Goal: Information Seeking & Learning: Learn about a topic

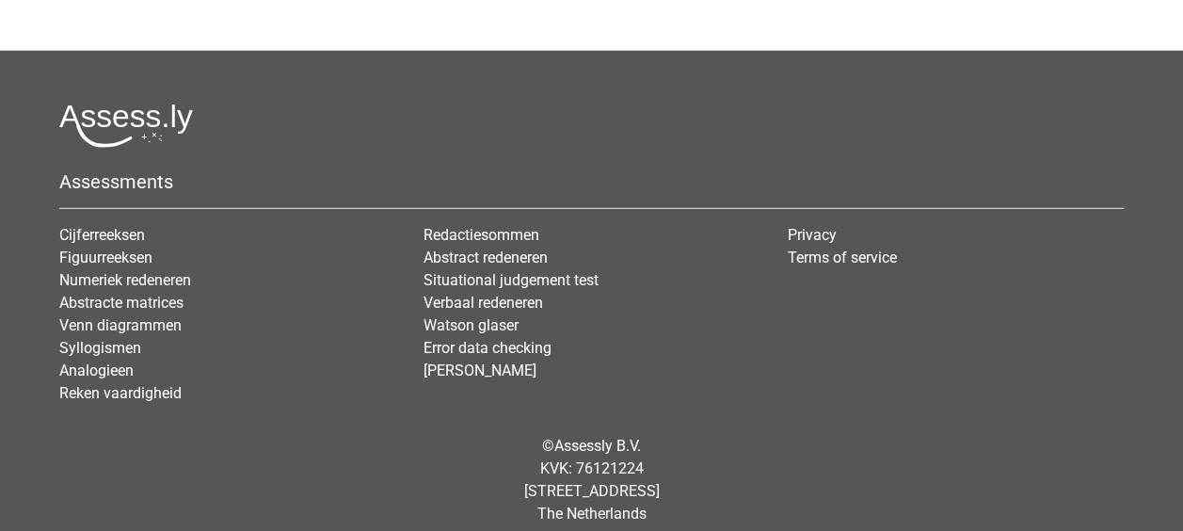
scroll to position [6143, 0]
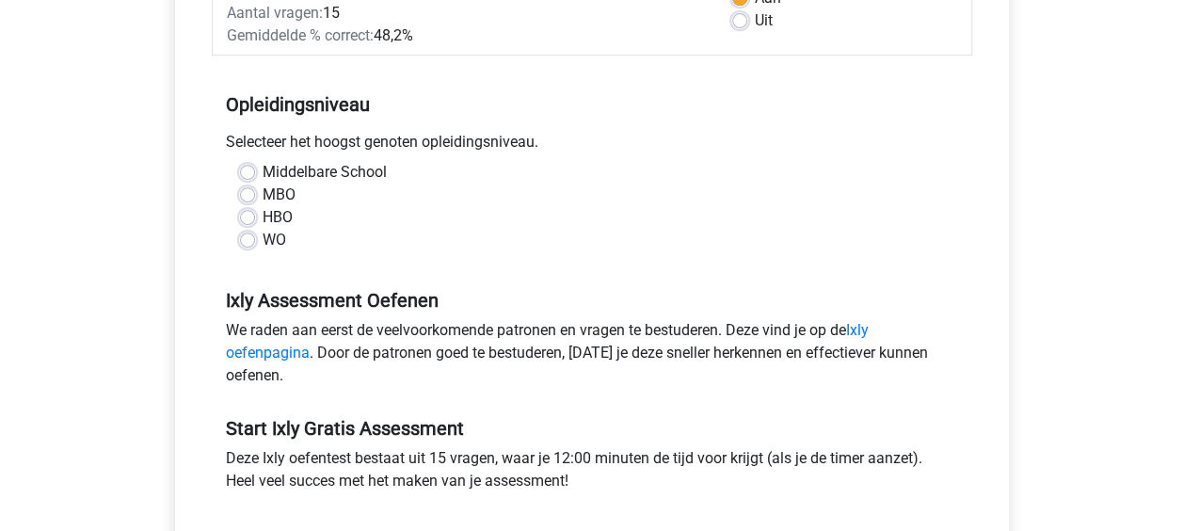
scroll to position [327, 0]
click at [263, 194] on label "MBO" at bounding box center [279, 194] width 33 height 23
click at [250, 194] on input "MBO" at bounding box center [247, 192] width 15 height 19
radio input "true"
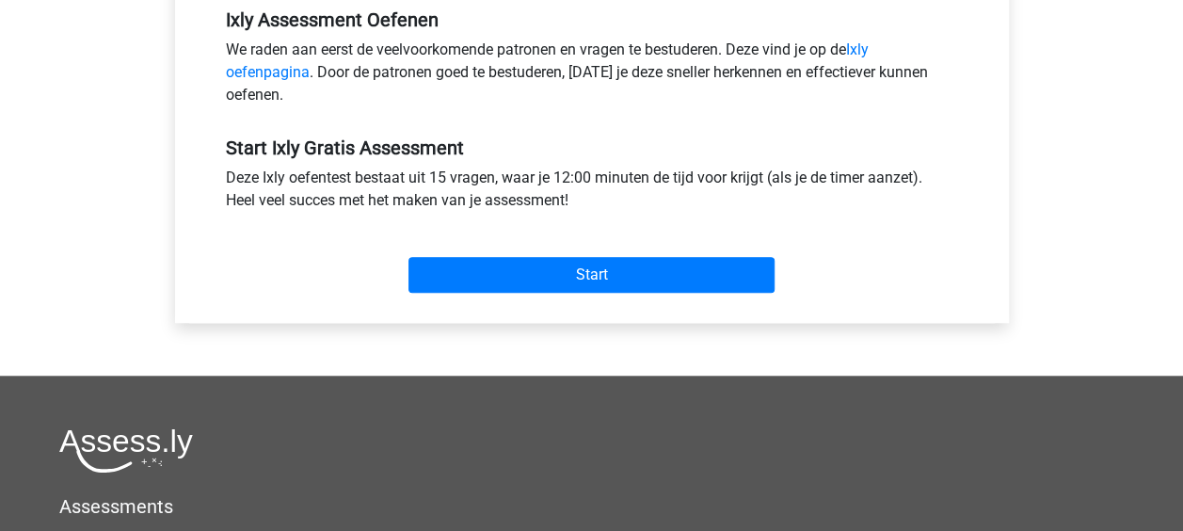
scroll to position [611, 0]
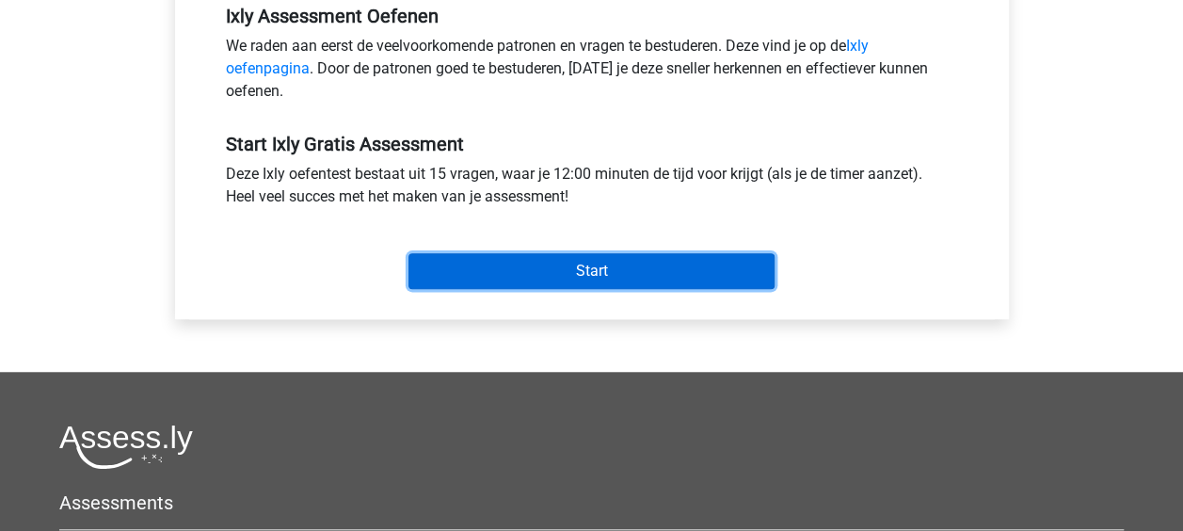
click at [495, 253] on input "Start" at bounding box center [591, 271] width 366 height 36
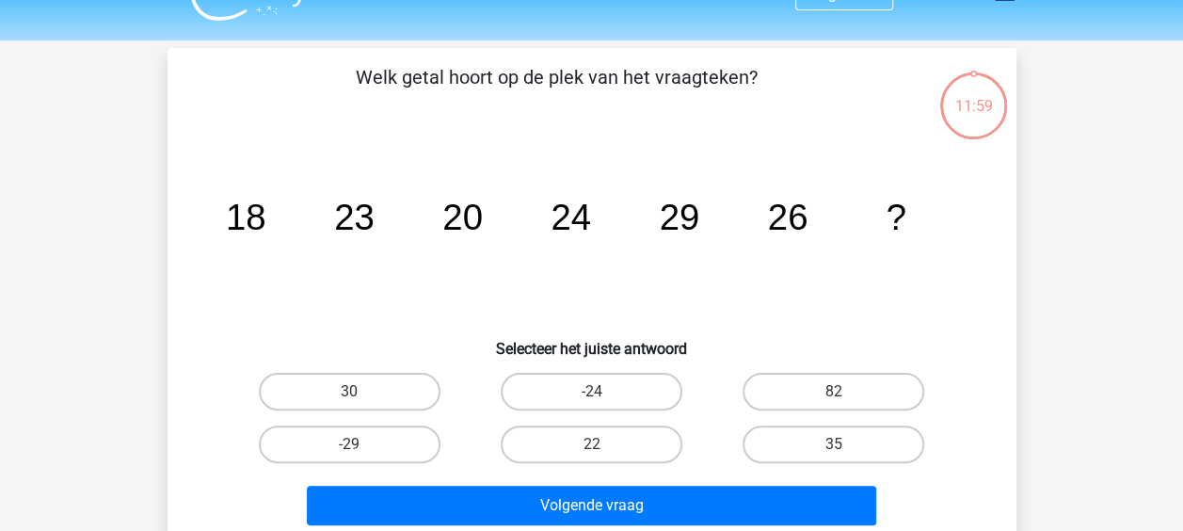
scroll to position [38, 0]
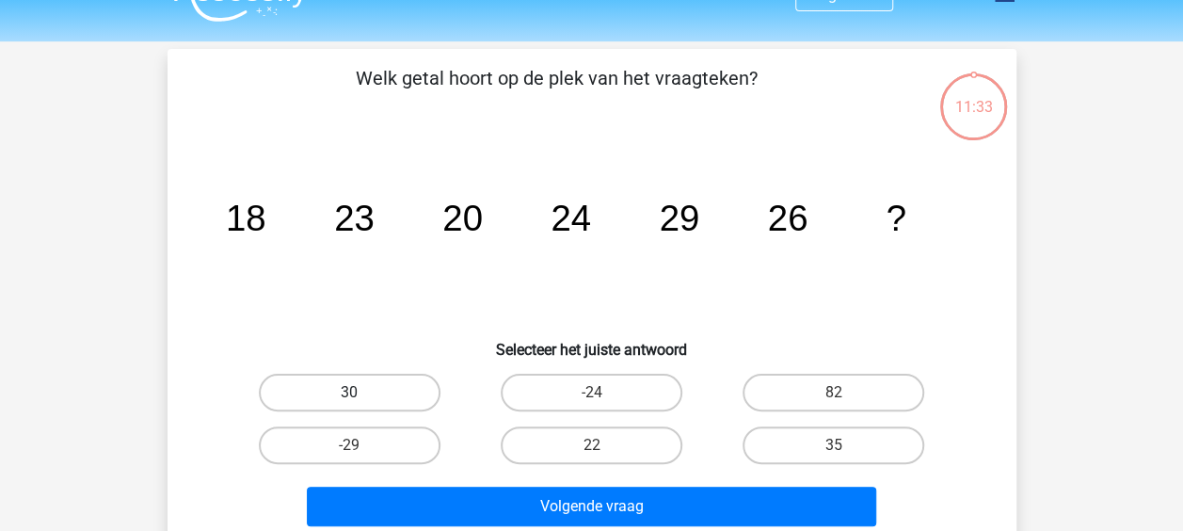
click at [361, 404] on label "30" at bounding box center [350, 393] width 182 height 38
click at [361, 404] on input "30" at bounding box center [355, 398] width 12 height 12
radio input "true"
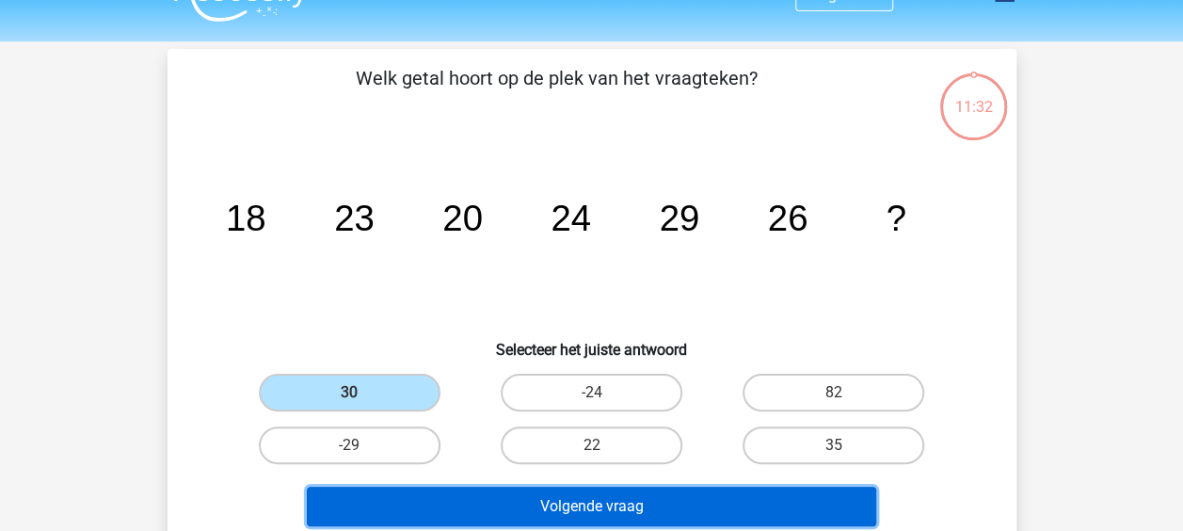
click at [555, 514] on button "Volgende vraag" at bounding box center [591, 507] width 569 height 40
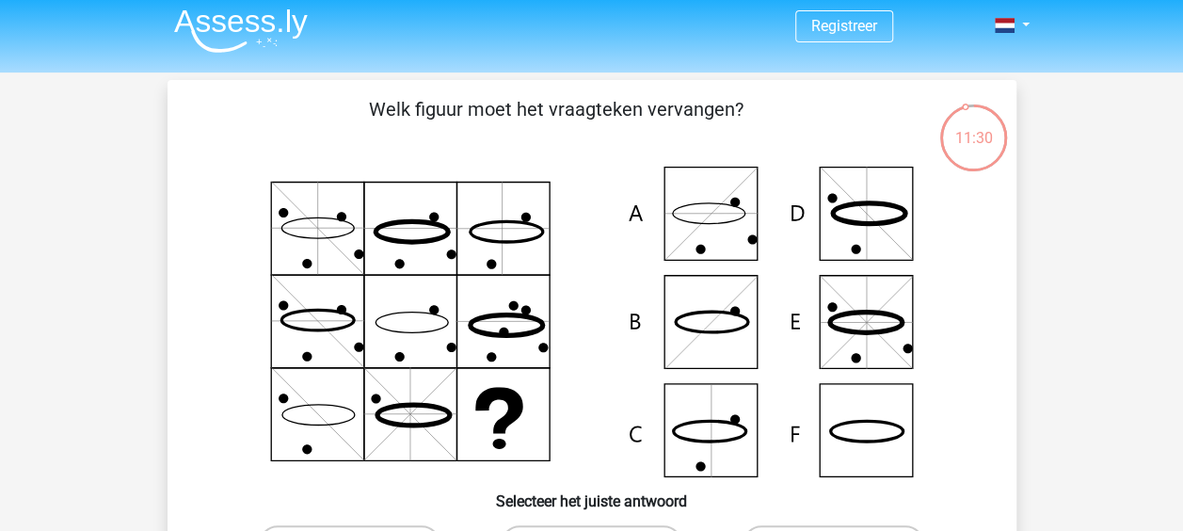
scroll to position [6, 0]
click at [899, 421] on icon at bounding box center [592, 323] width 758 height 311
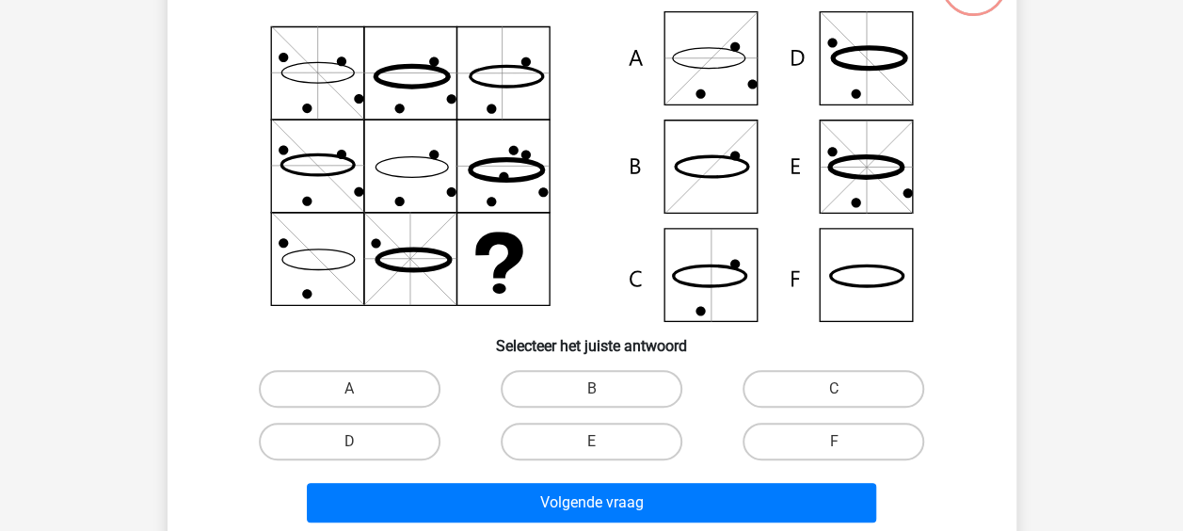
scroll to position [192, 0]
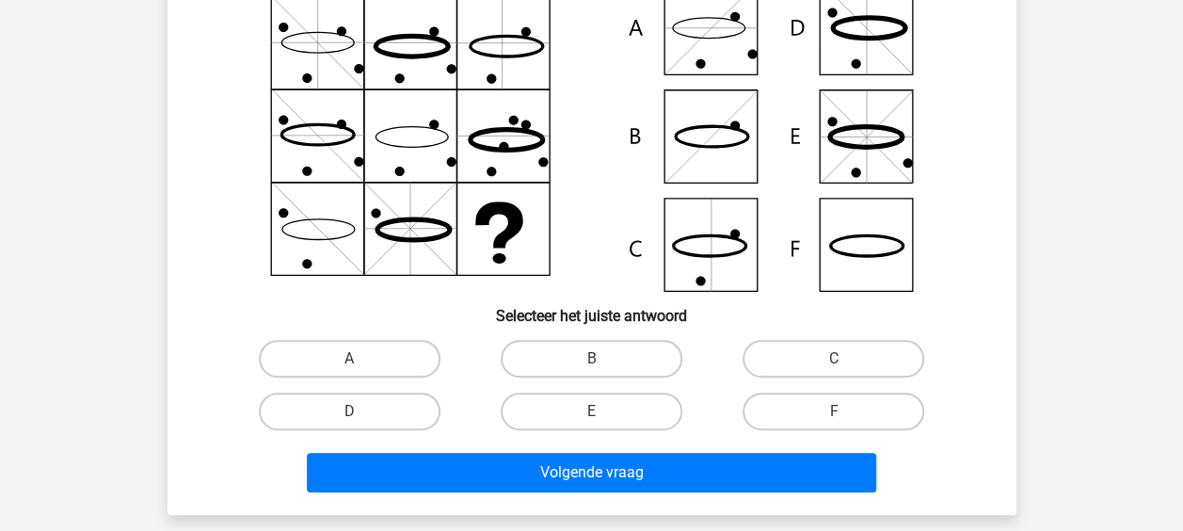
click at [841, 411] on input "F" at bounding box center [840, 417] width 12 height 12
radio input "true"
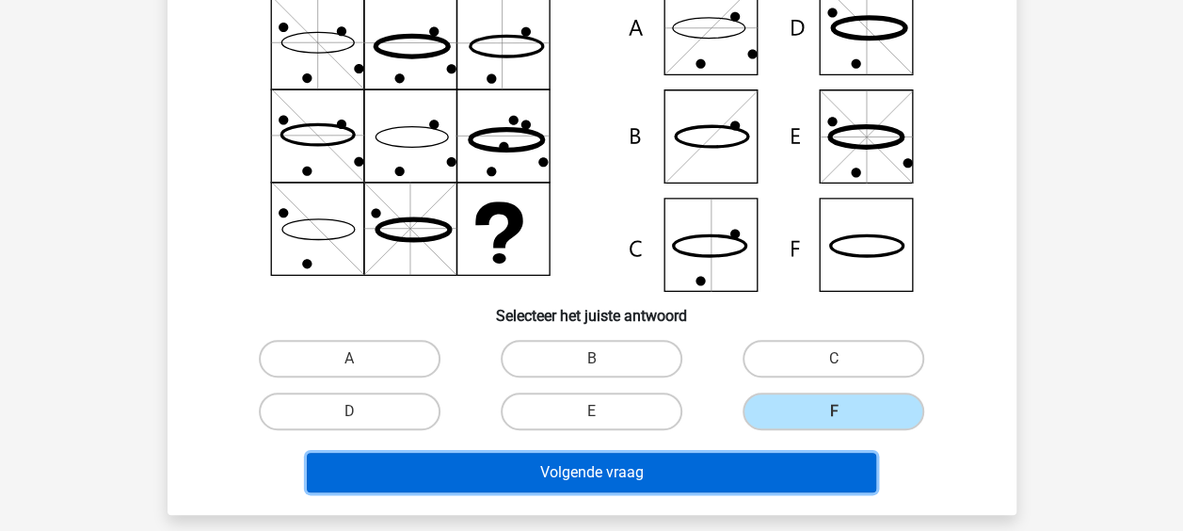
click at [640, 464] on button "Volgende vraag" at bounding box center [591, 473] width 569 height 40
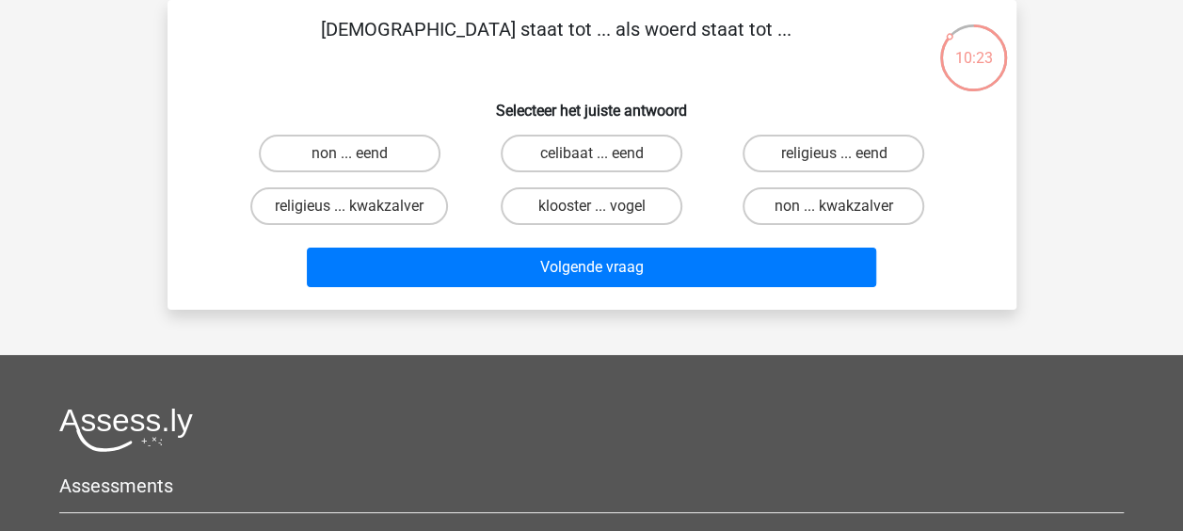
scroll to position [0, 0]
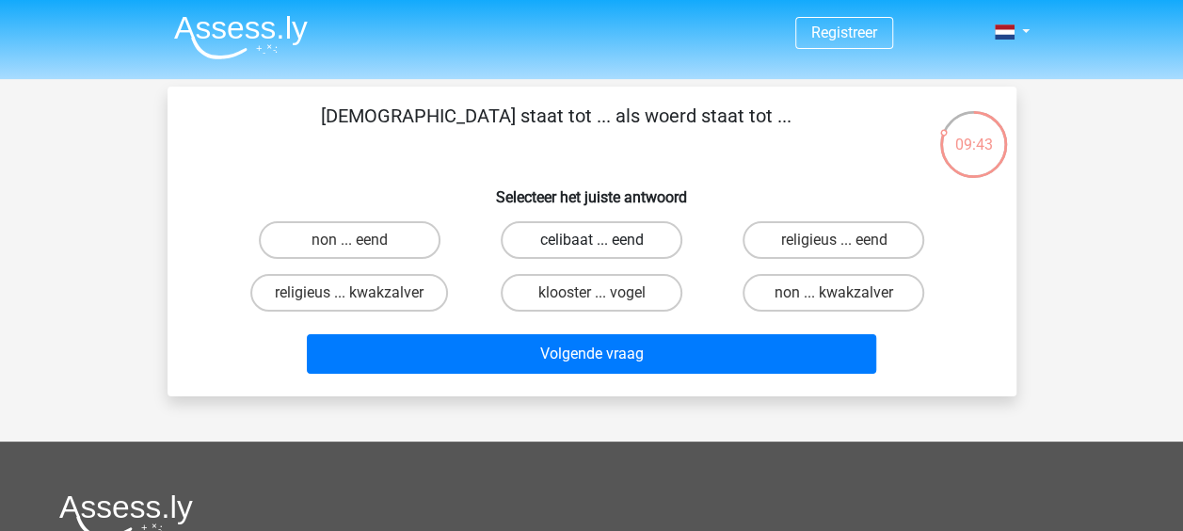
click at [605, 237] on label "celibaat ... eend" at bounding box center [592, 240] width 182 height 38
click at [603, 240] on input "celibaat ... eend" at bounding box center [597, 246] width 12 height 12
radio input "true"
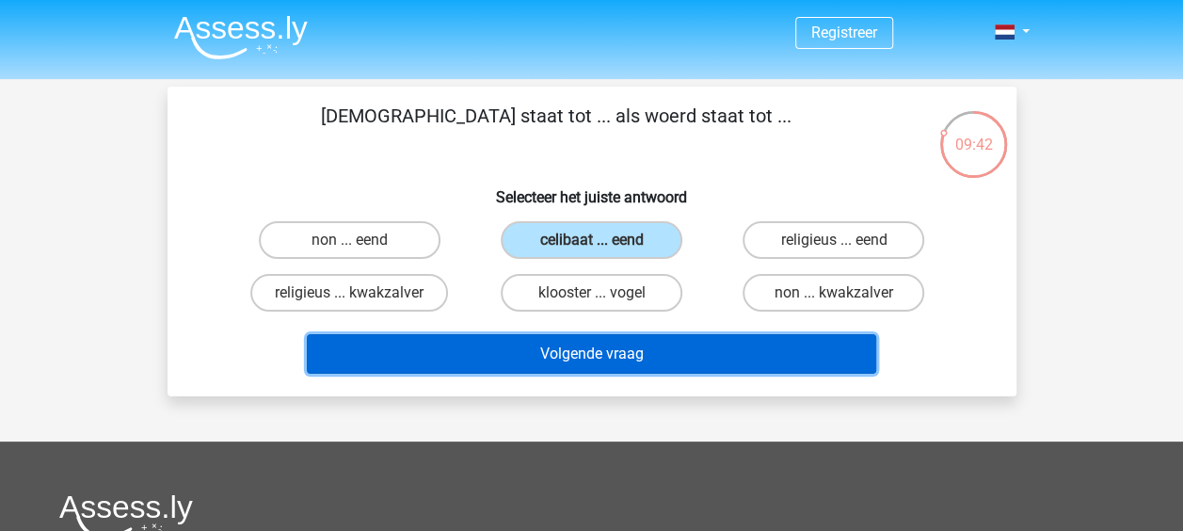
click at [676, 356] on button "Volgende vraag" at bounding box center [591, 354] width 569 height 40
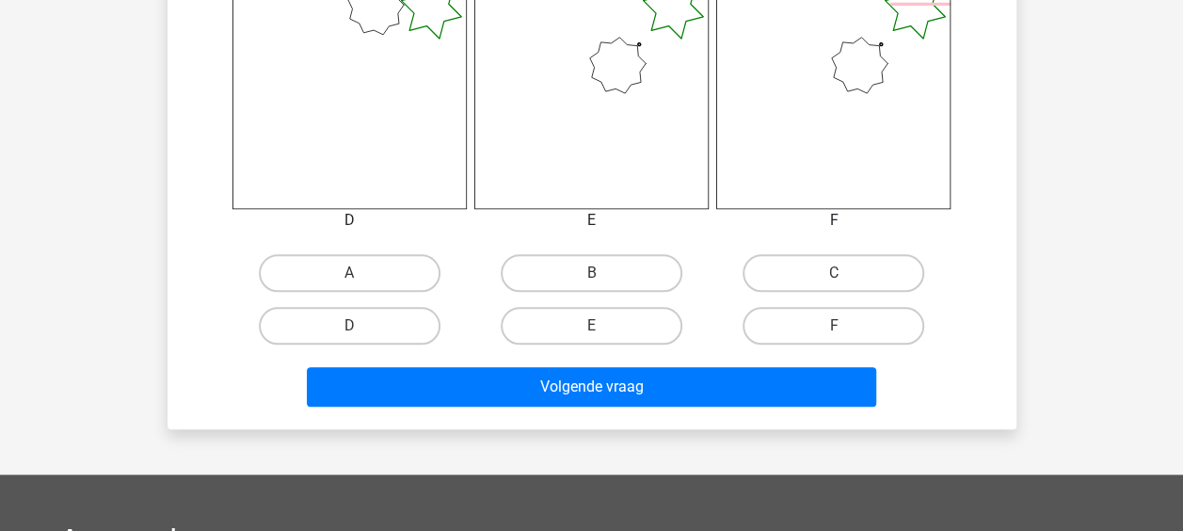
scroll to position [816, 0]
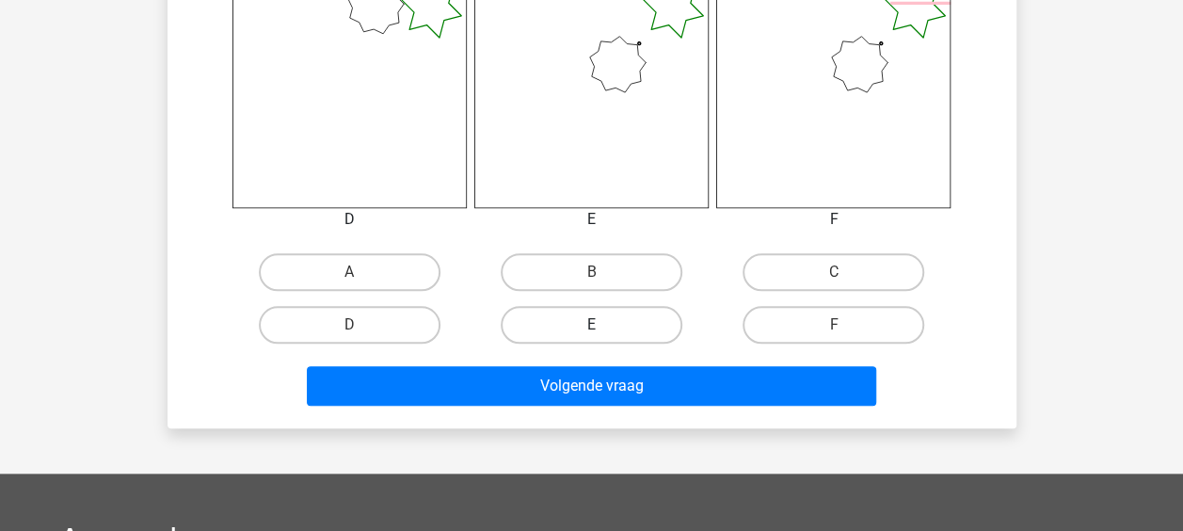
click at [593, 316] on label "E" at bounding box center [592, 325] width 182 height 38
click at [593, 325] on input "E" at bounding box center [597, 331] width 12 height 12
radio input "true"
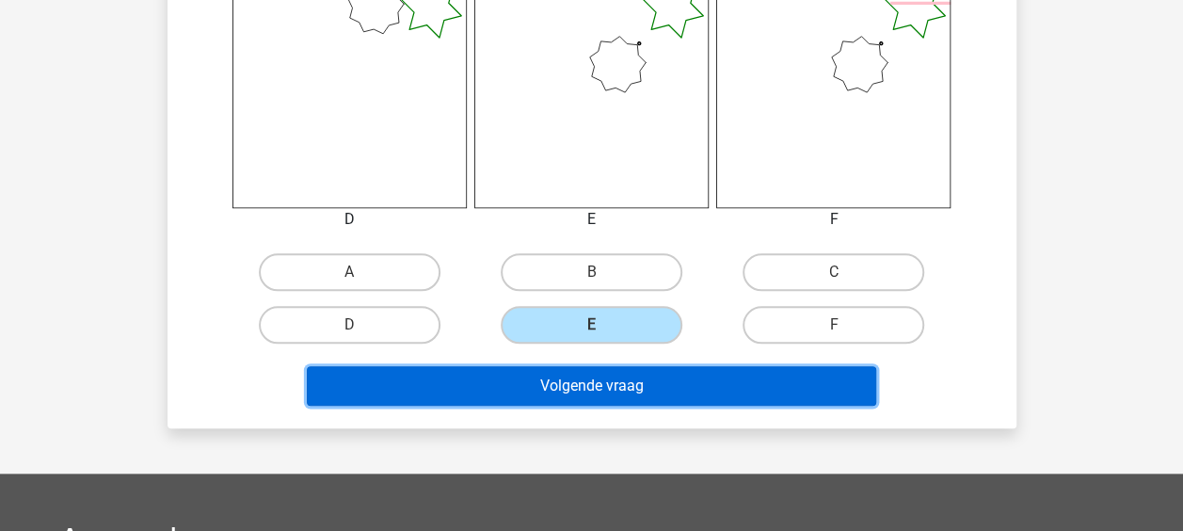
click at [655, 385] on button "Volgende vraag" at bounding box center [591, 386] width 569 height 40
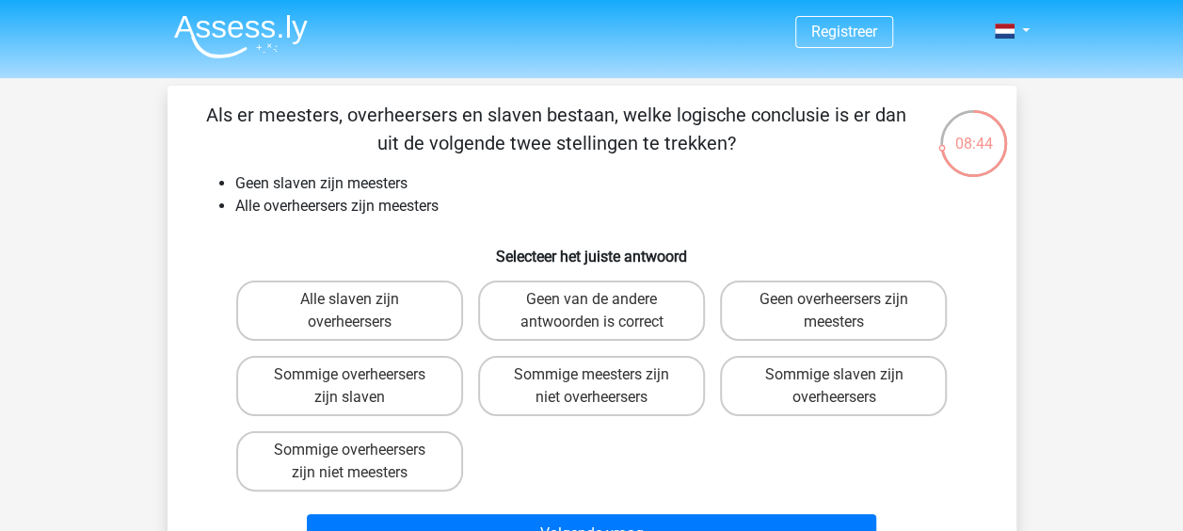
scroll to position [0, 0]
click at [385, 299] on label "Alle slaven zijn overheersers" at bounding box center [349, 311] width 227 height 60
click at [361, 300] on input "Alle slaven zijn overheersers" at bounding box center [355, 306] width 12 height 12
radio input "true"
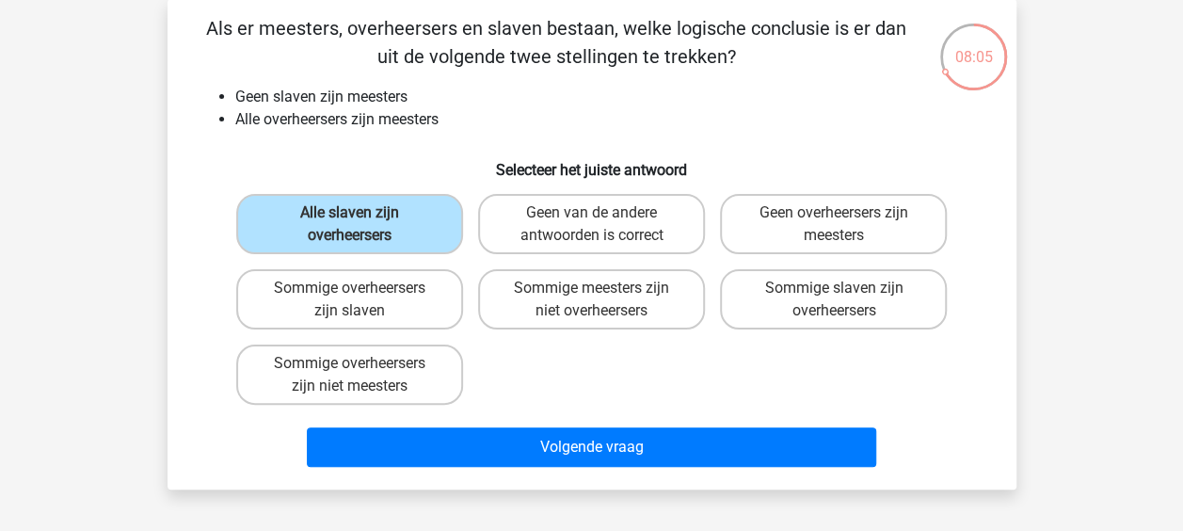
scroll to position [88, 0]
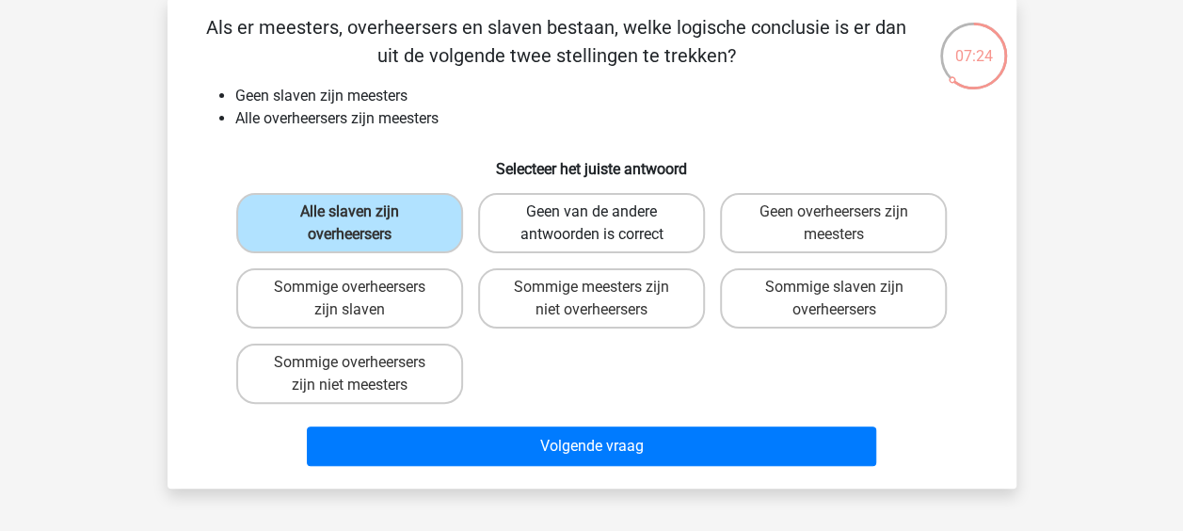
click at [656, 222] on label "Geen van de andere antwoorden is correct" at bounding box center [591, 223] width 227 height 60
click at [603, 222] on input "Geen van de andere antwoorden is correct" at bounding box center [597, 218] width 12 height 12
radio input "true"
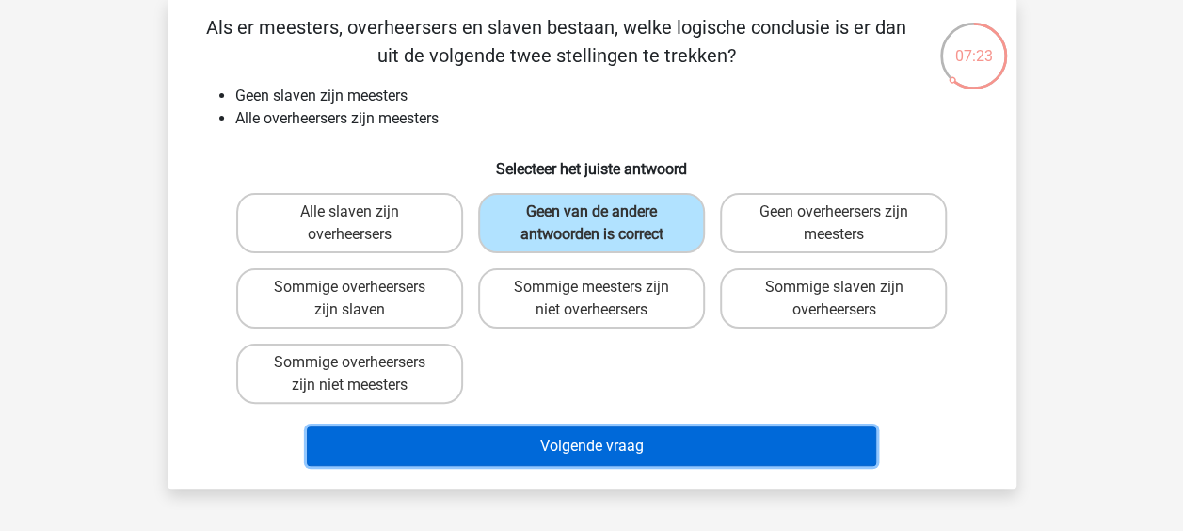
click at [672, 458] on button "Volgende vraag" at bounding box center [591, 446] width 569 height 40
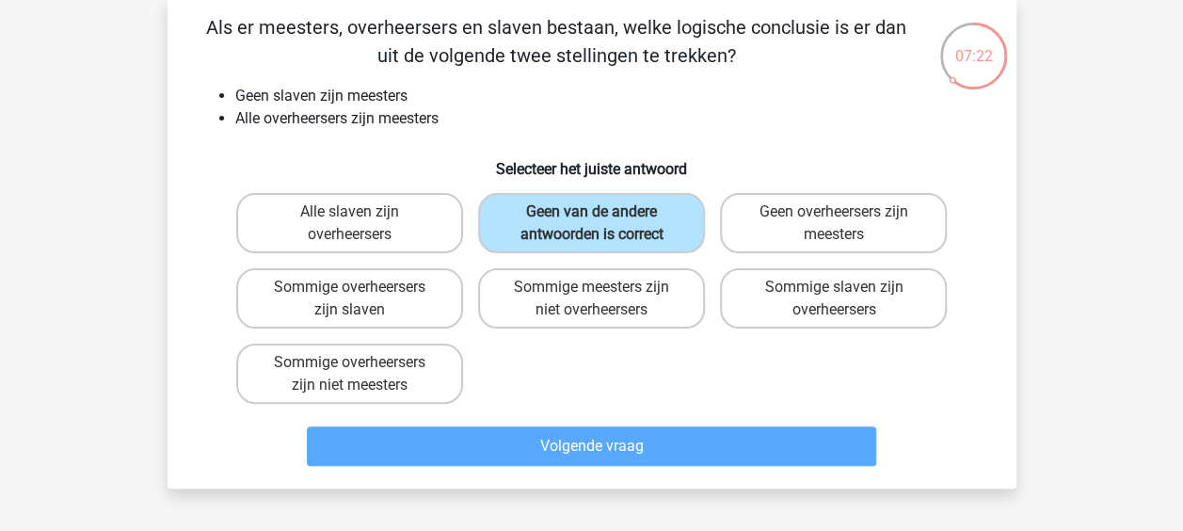
scroll to position [87, 0]
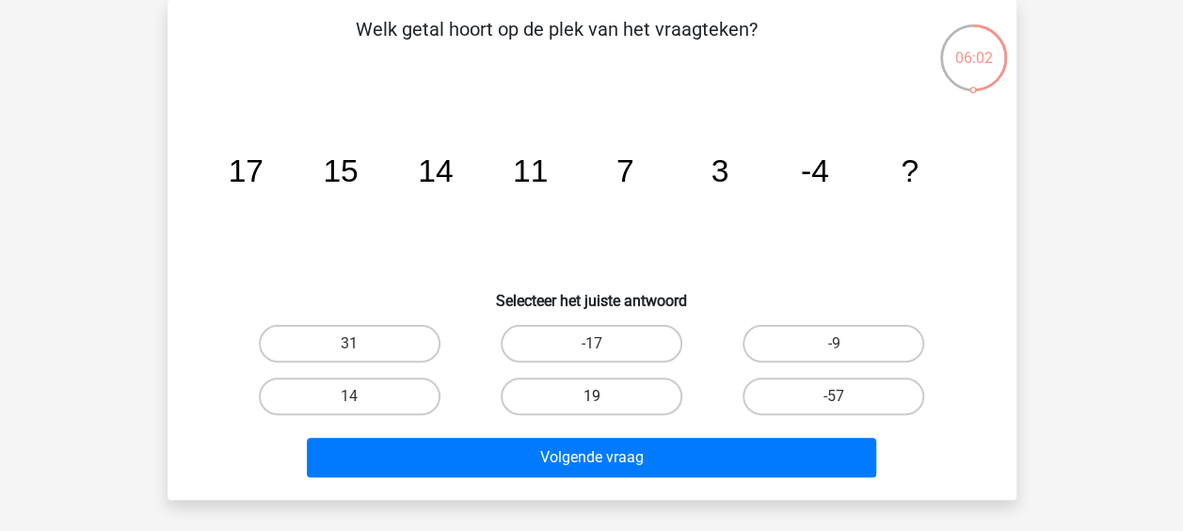
click at [550, 399] on label "19" at bounding box center [592, 396] width 182 height 38
click at [591, 399] on input "19" at bounding box center [597, 402] width 12 height 12
radio input "true"
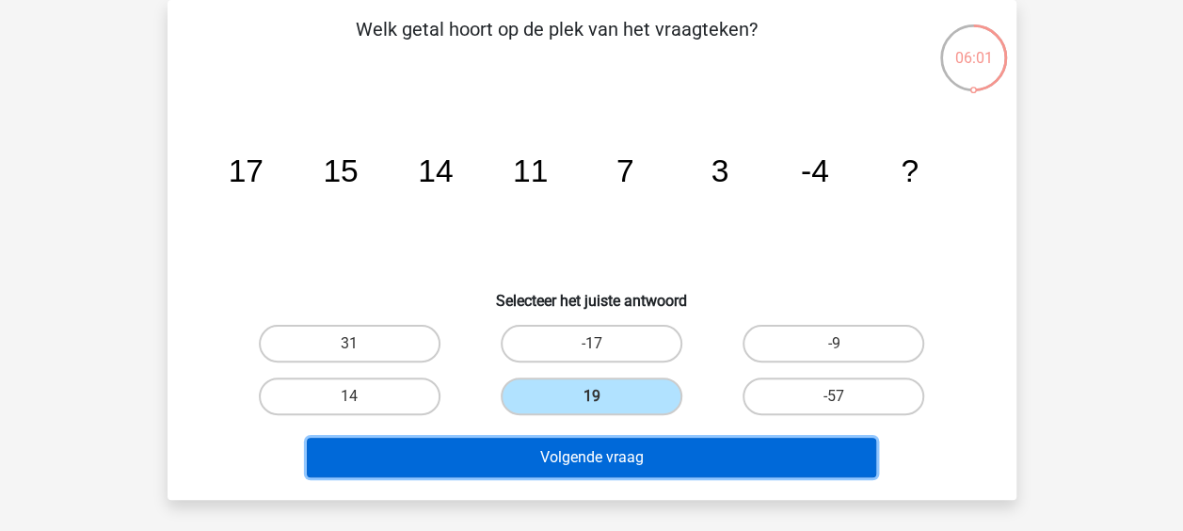
click at [587, 461] on button "Volgende vraag" at bounding box center [591, 458] width 569 height 40
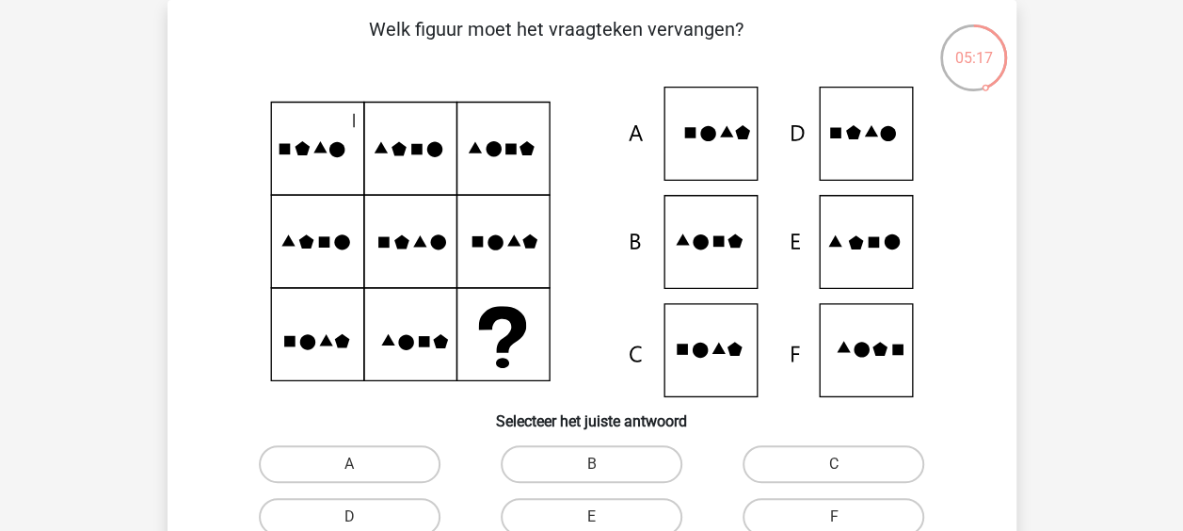
click at [849, 256] on icon at bounding box center [592, 242] width 758 height 311
click at [623, 509] on label "E" at bounding box center [592, 517] width 182 height 38
click at [603, 517] on input "E" at bounding box center [597, 523] width 12 height 12
radio input "true"
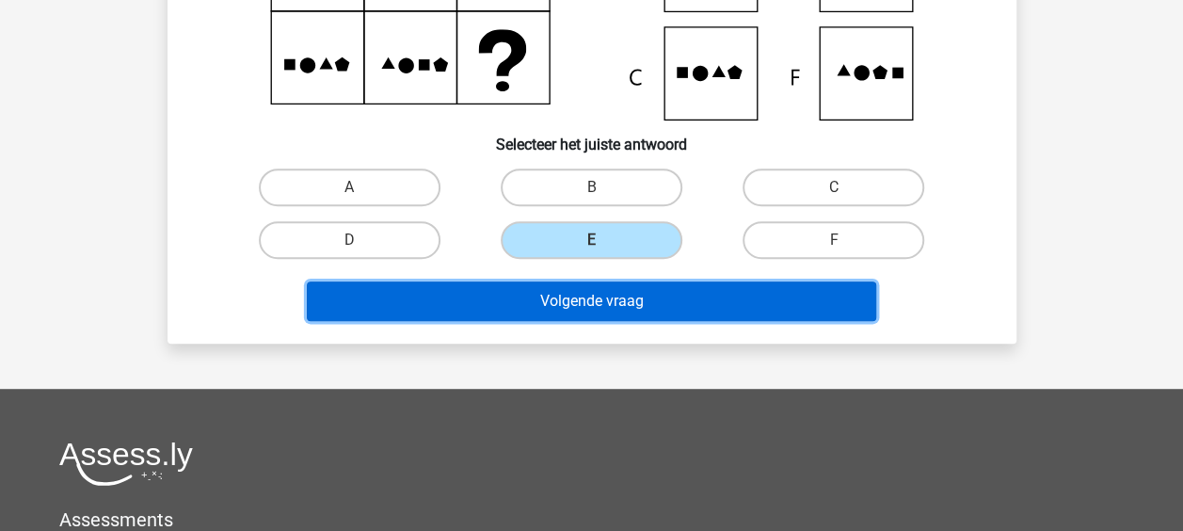
click at [663, 292] on button "Volgende vraag" at bounding box center [591, 301] width 569 height 40
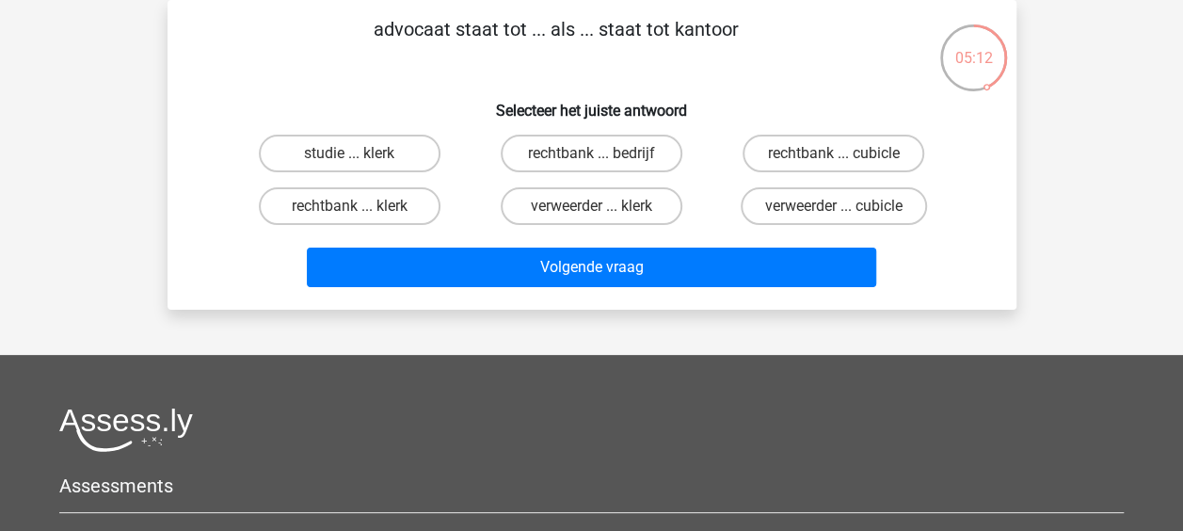
scroll to position [17, 0]
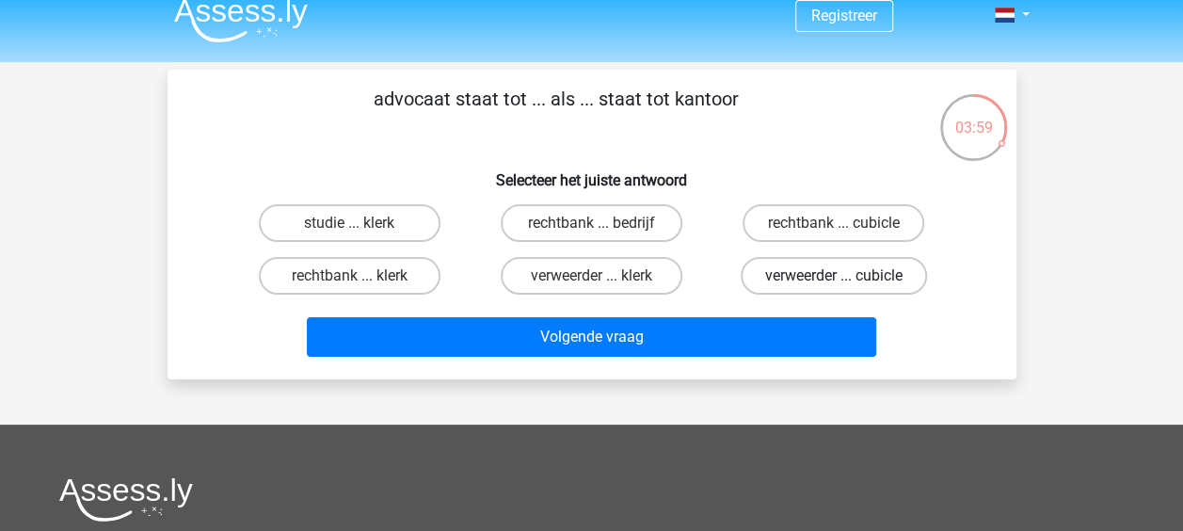
click at [839, 290] on label "verweerder ... cubicle" at bounding box center [834, 276] width 186 height 38
click at [839, 288] on input "verweerder ... cubicle" at bounding box center [840, 282] width 12 height 12
radio input "true"
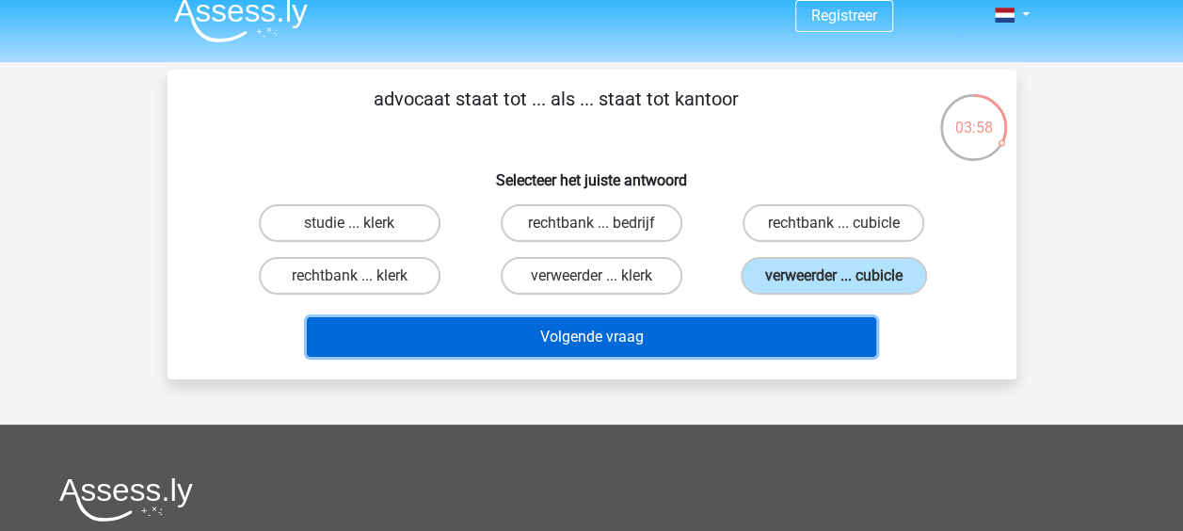
click at [674, 341] on button "Volgende vraag" at bounding box center [591, 337] width 569 height 40
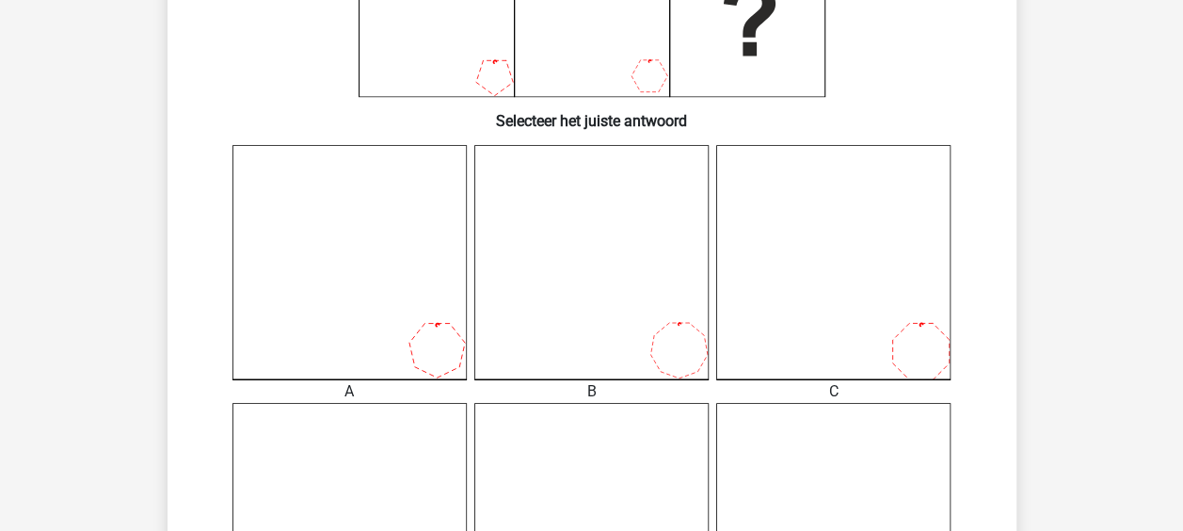
scroll to position [389, 0]
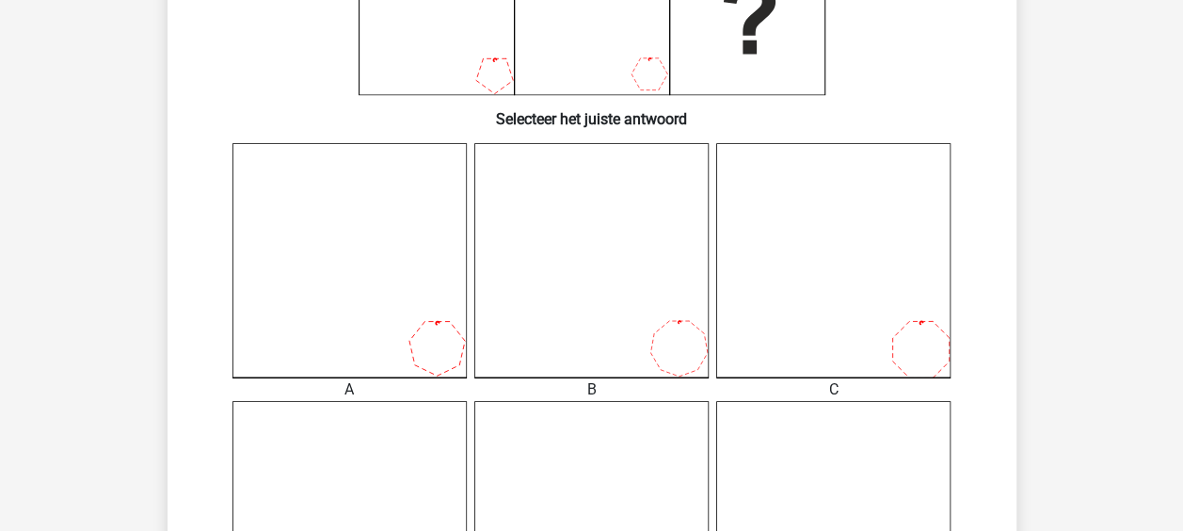
click at [429, 333] on icon at bounding box center [349, 260] width 234 height 234
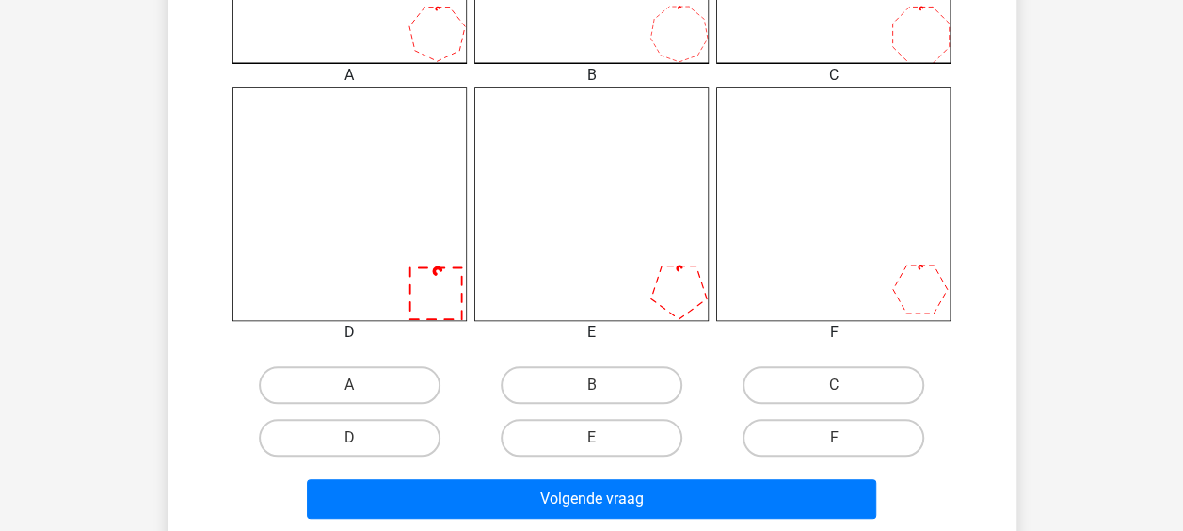
scroll to position [706, 0]
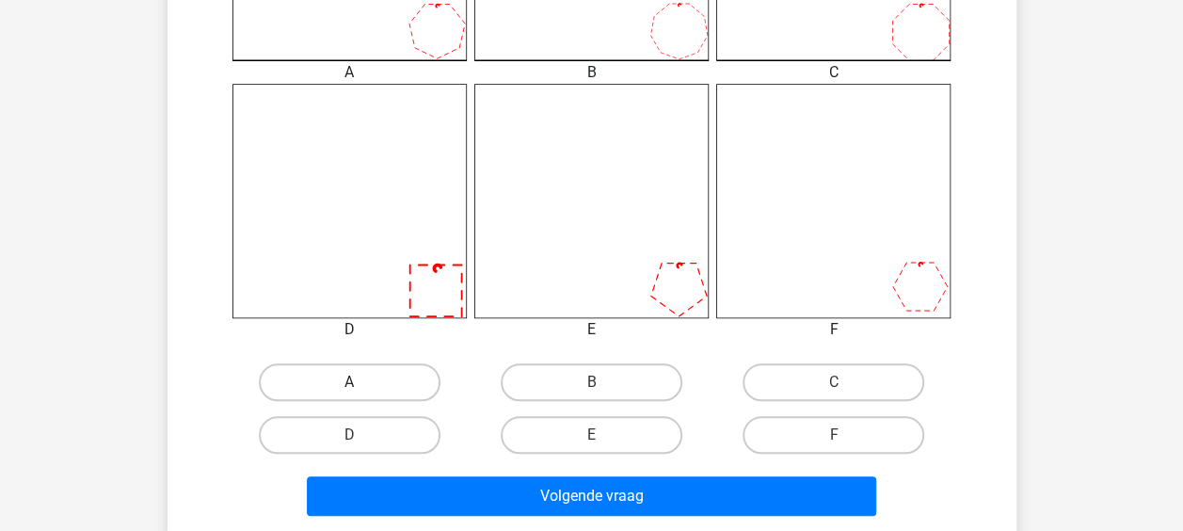
click at [363, 381] on label "A" at bounding box center [350, 382] width 182 height 38
click at [361, 382] on input "A" at bounding box center [355, 388] width 12 height 12
radio input "true"
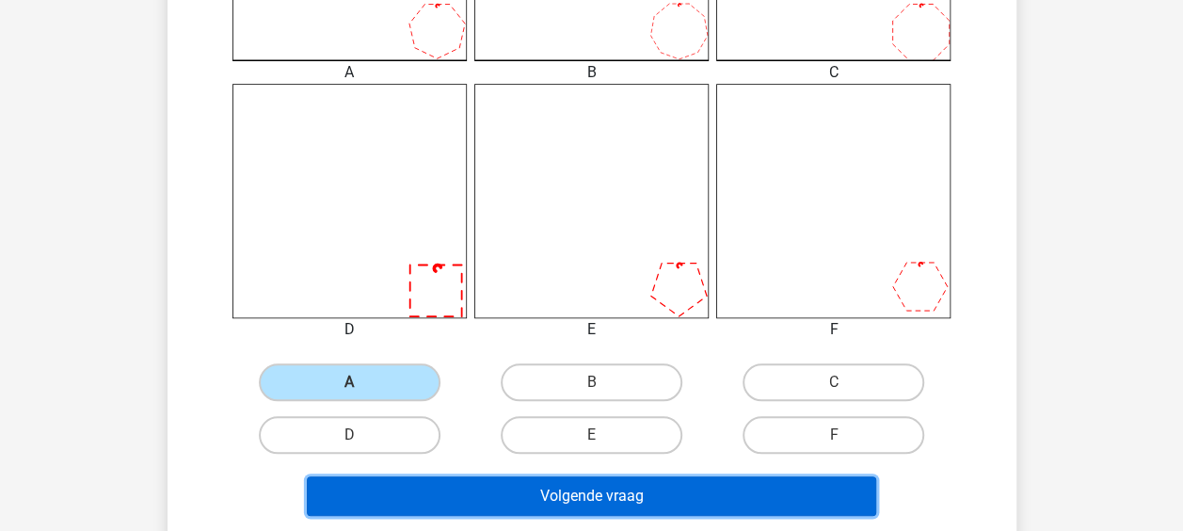
click at [557, 503] on button "Volgende vraag" at bounding box center [591, 496] width 569 height 40
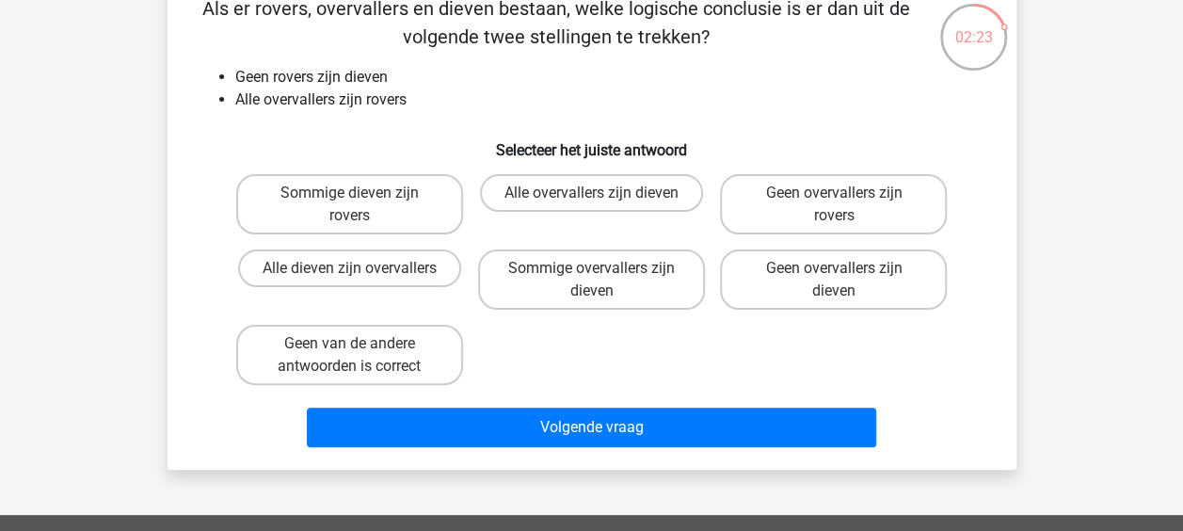
scroll to position [106, 0]
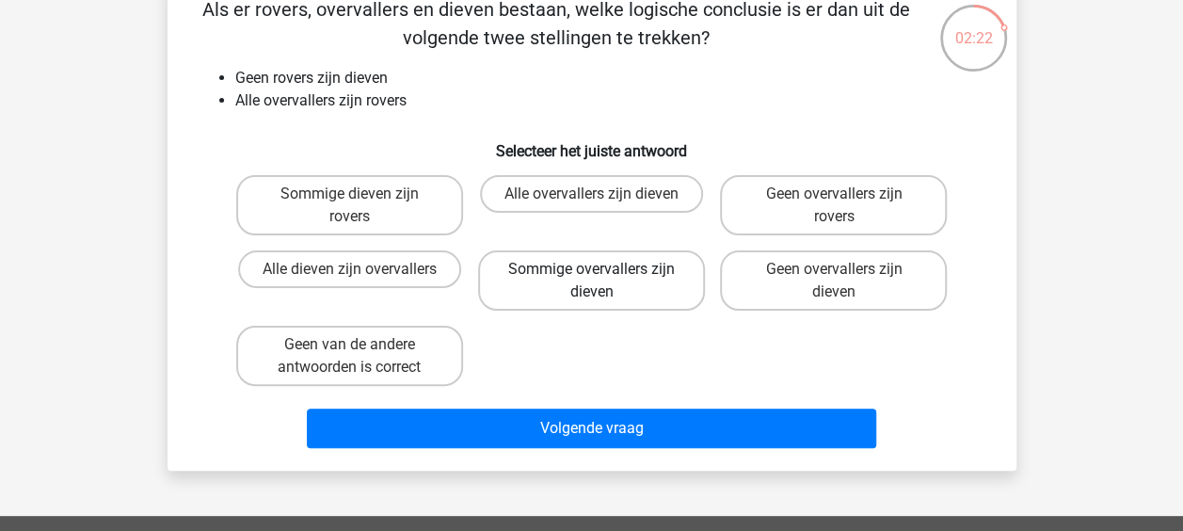
click at [588, 281] on label "Sommige overvallers zijn dieven" at bounding box center [591, 280] width 227 height 60
click at [591, 281] on input "Sommige overvallers zijn dieven" at bounding box center [597, 275] width 12 height 12
radio input "true"
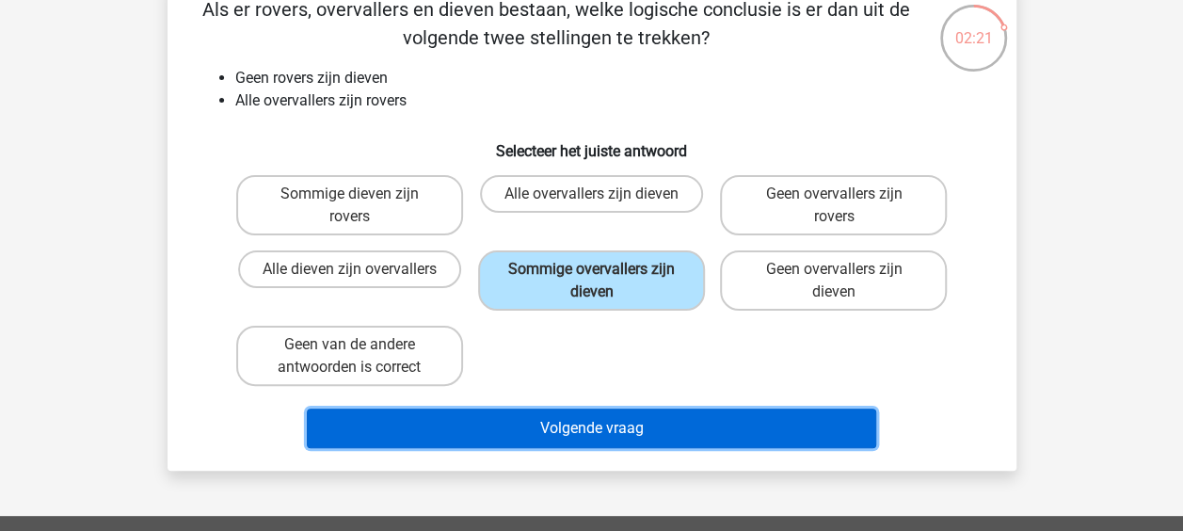
click at [597, 418] on button "Volgende vraag" at bounding box center [591, 428] width 569 height 40
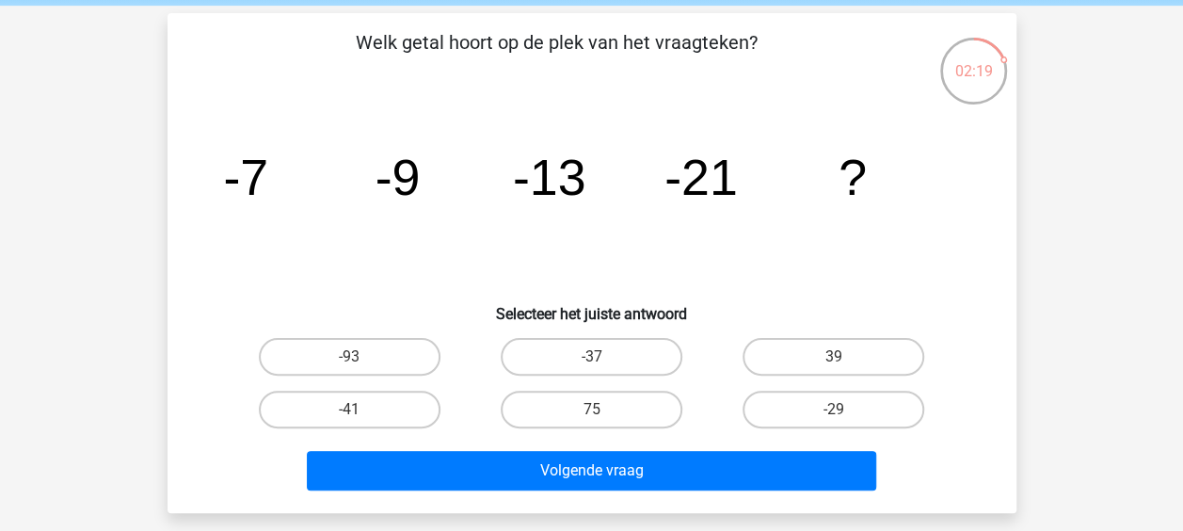
scroll to position [67, 0]
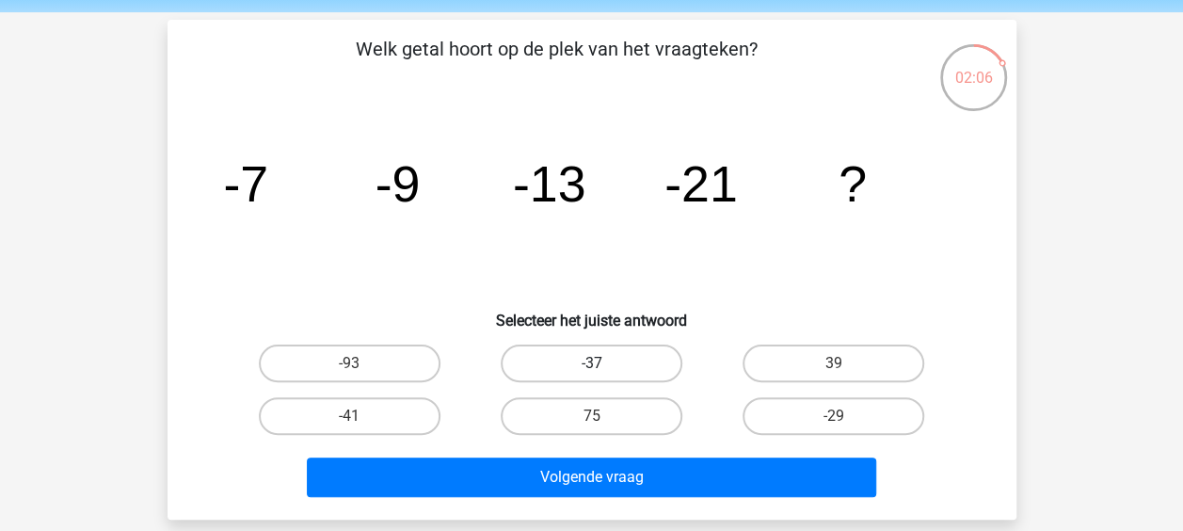
click at [623, 351] on label "-37" at bounding box center [592, 363] width 182 height 38
click at [603, 363] on input "-37" at bounding box center [597, 369] width 12 height 12
radio input "true"
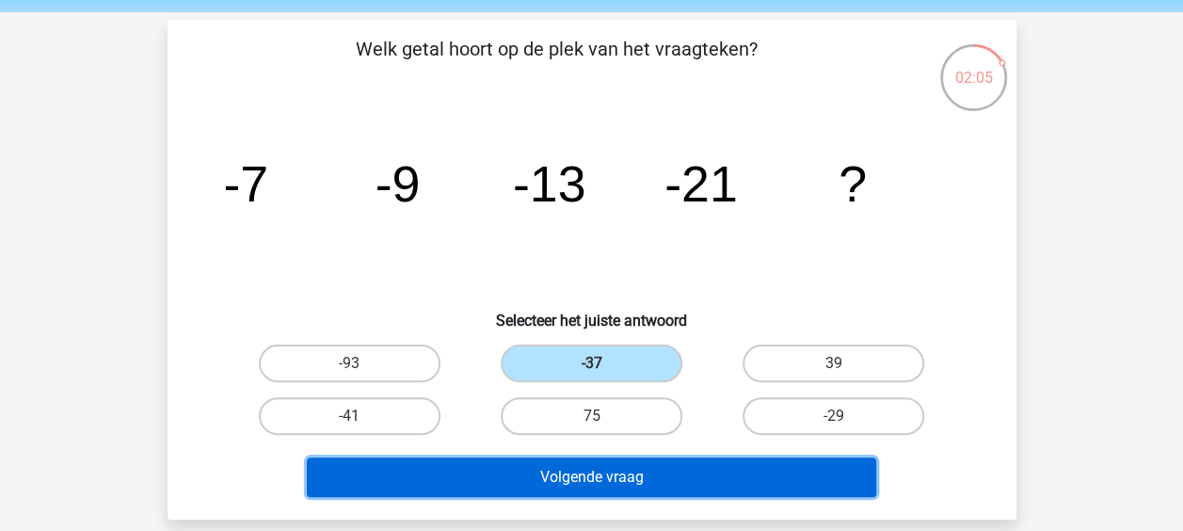
click at [679, 482] on button "Volgende vraag" at bounding box center [591, 477] width 569 height 40
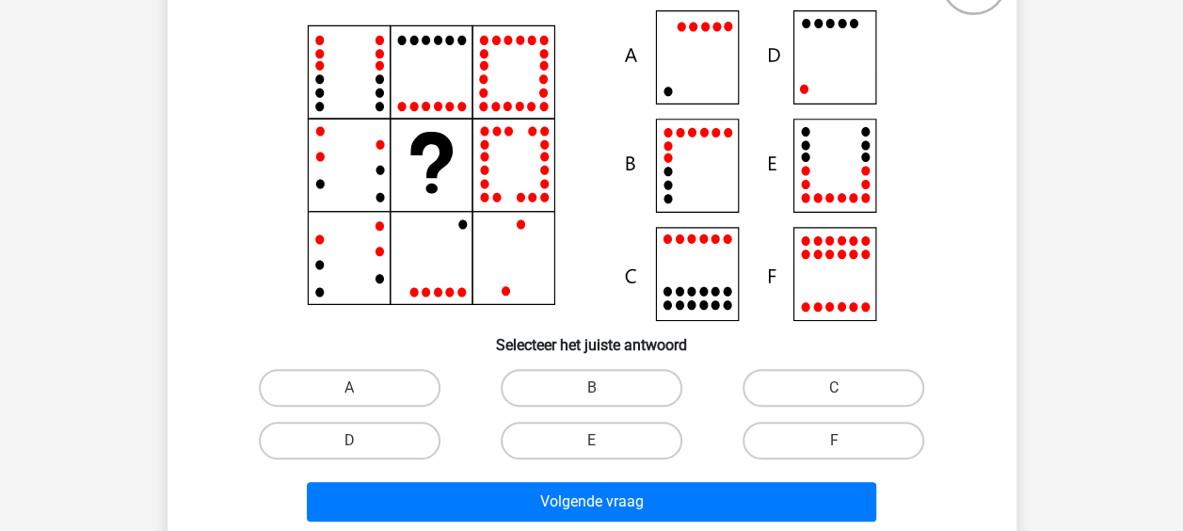
scroll to position [164, 0]
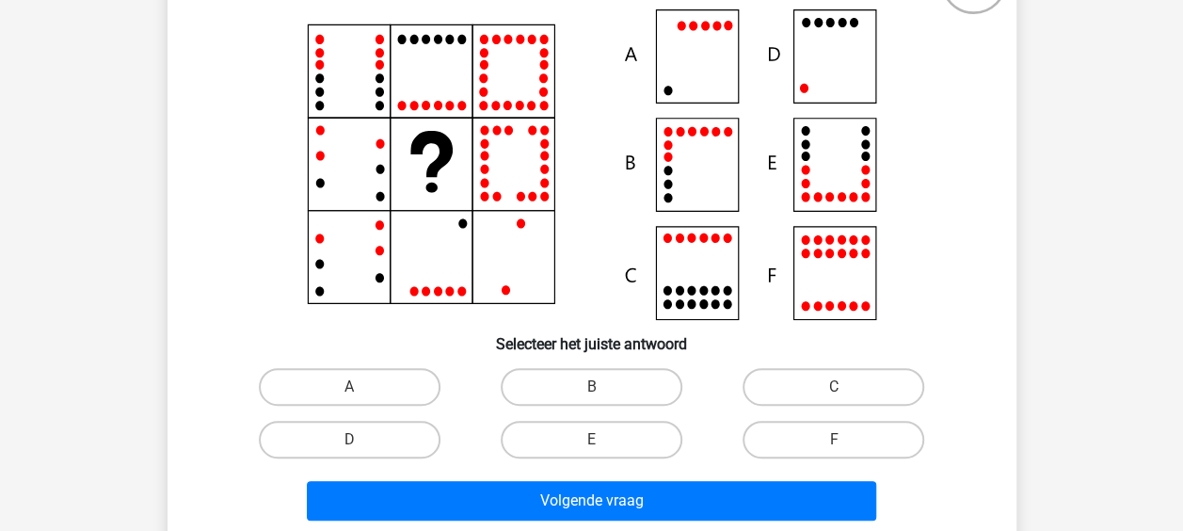
click at [838, 47] on icon at bounding box center [592, 164] width 758 height 311
click at [367, 433] on label "D" at bounding box center [350, 440] width 182 height 38
click at [361, 439] on input "D" at bounding box center [355, 445] width 12 height 12
radio input "true"
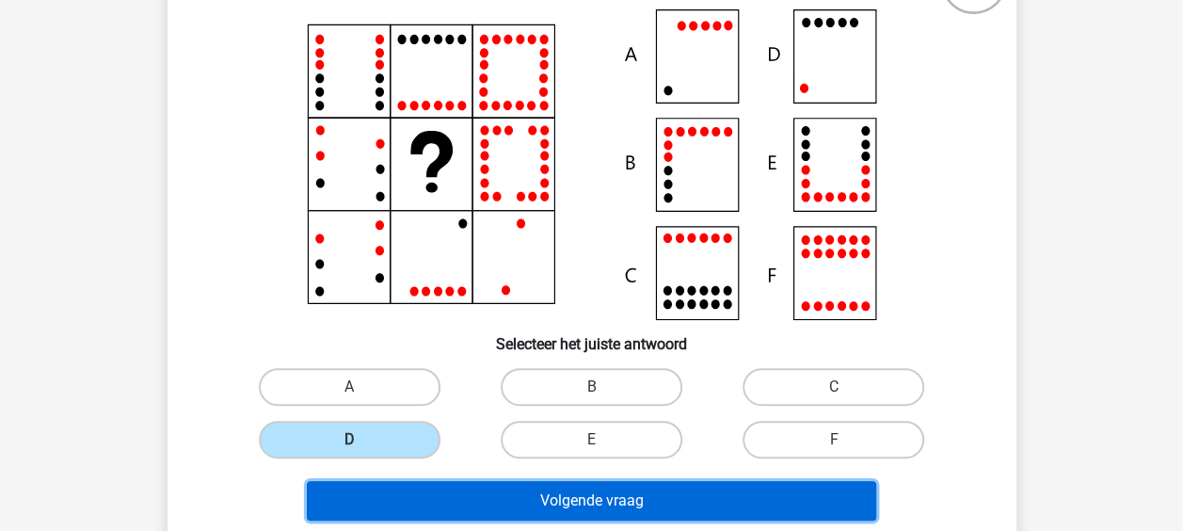
click at [572, 503] on button "Volgende vraag" at bounding box center [591, 501] width 569 height 40
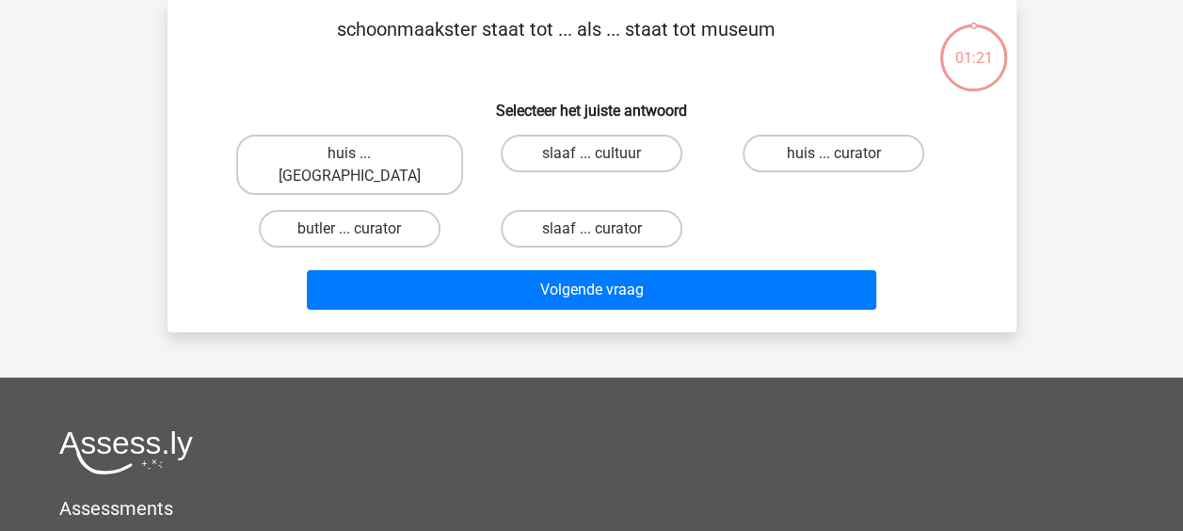
scroll to position [0, 0]
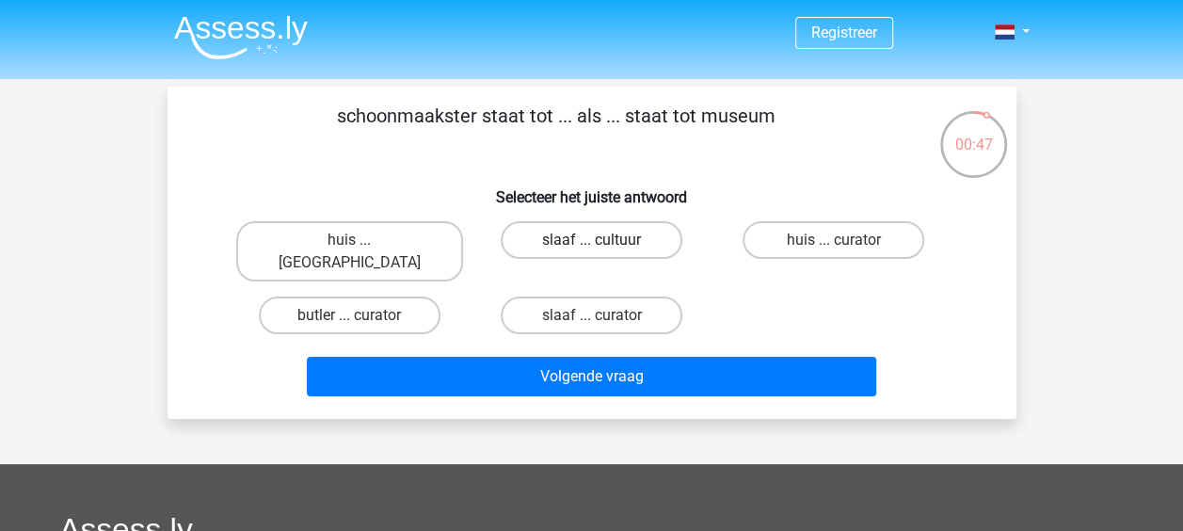
click at [582, 243] on label "slaaf ... cultuur" at bounding box center [592, 240] width 182 height 38
click at [591, 243] on input "slaaf ... cultuur" at bounding box center [597, 246] width 12 height 12
radio input "true"
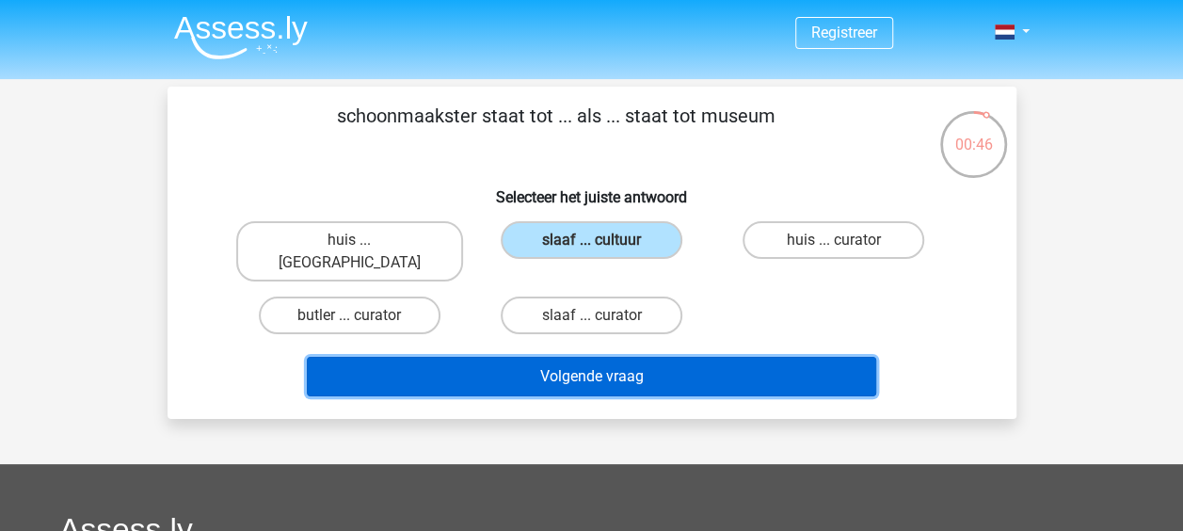
click at [606, 357] on button "Volgende vraag" at bounding box center [591, 377] width 569 height 40
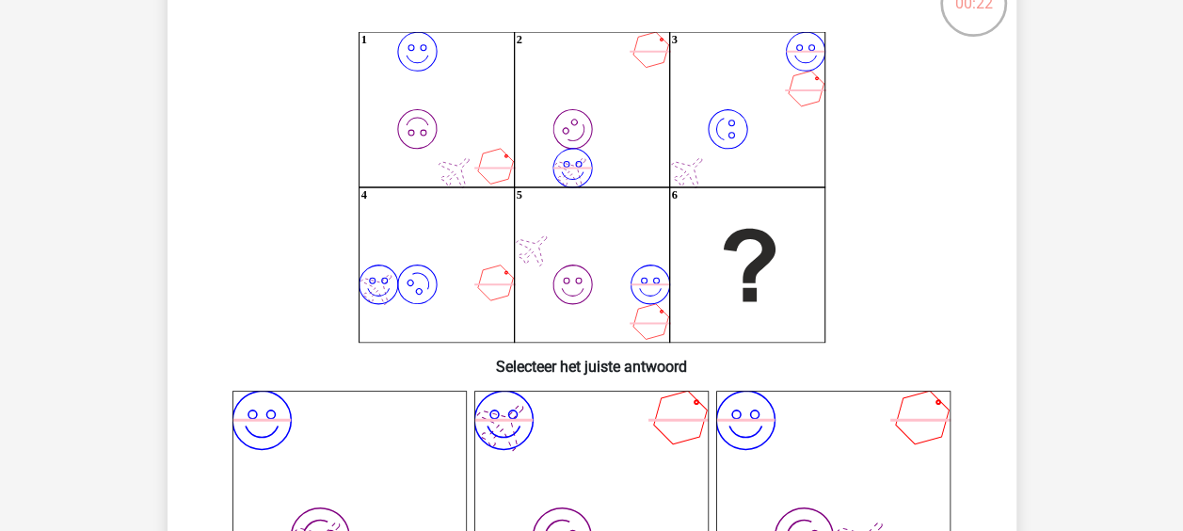
scroll to position [139, 0]
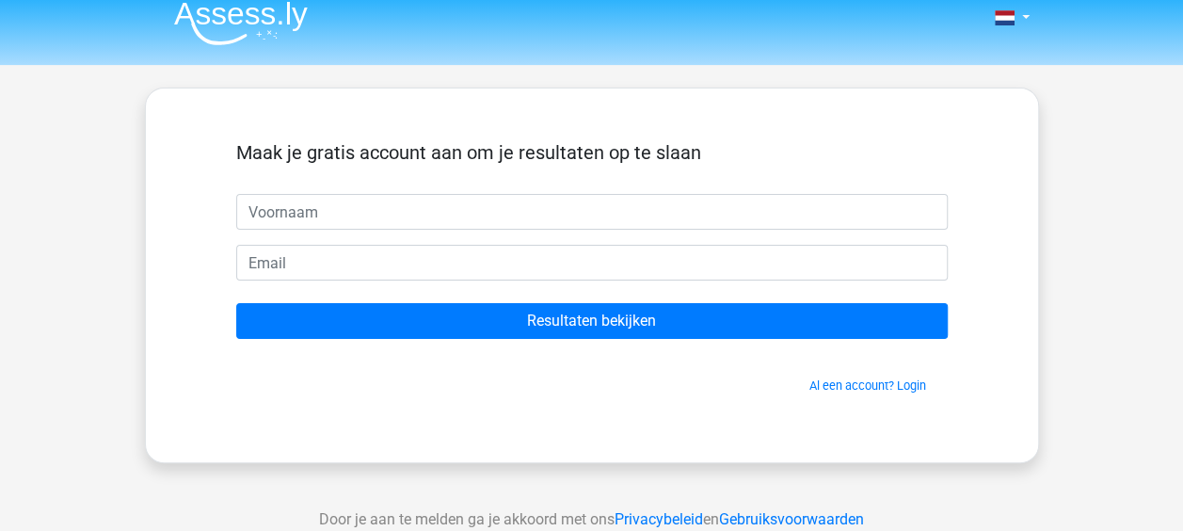
scroll to position [8, 0]
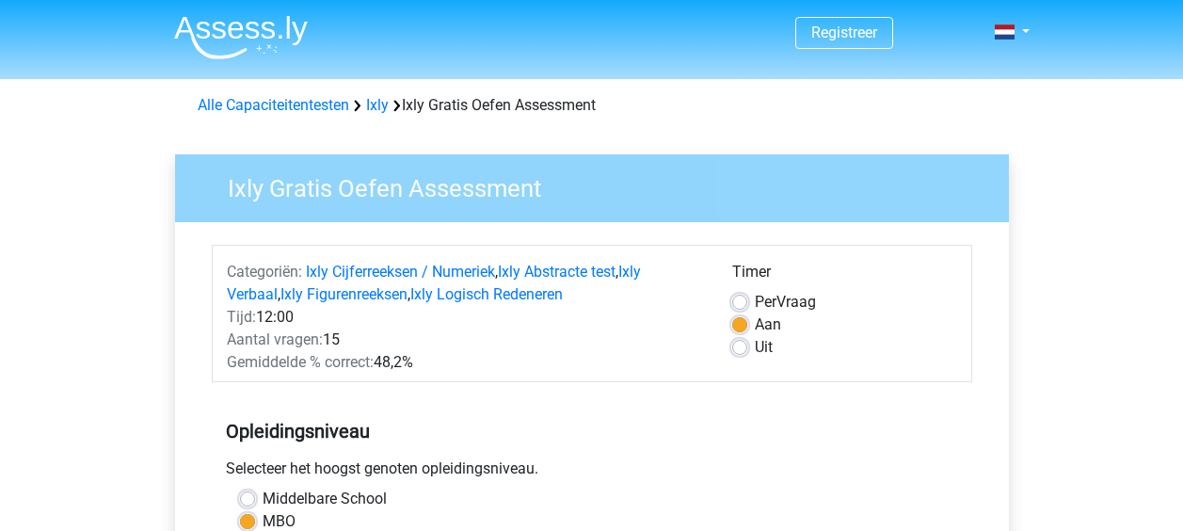
scroll to position [611, 0]
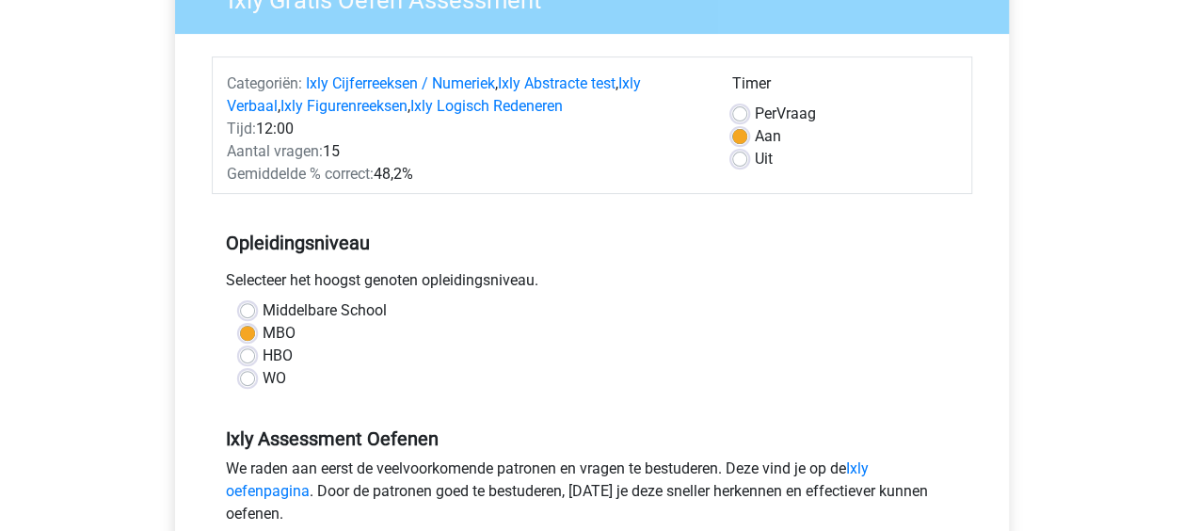
click at [424, 269] on div "Selecteer het hoogst genoten opleidingsniveau." at bounding box center [592, 284] width 760 height 30
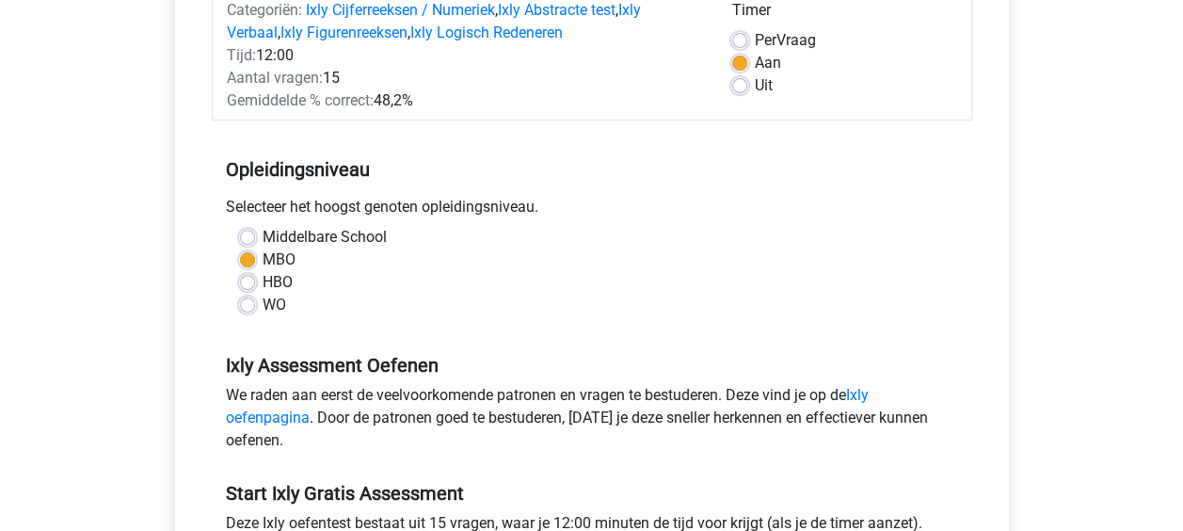
scroll to position [283, 0]
